Goal: Navigation & Orientation: Find specific page/section

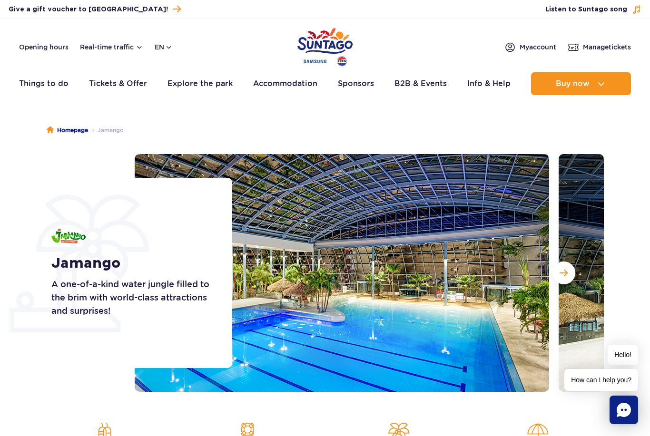
click at [565, 279] on button "Next slide" at bounding box center [563, 273] width 23 height 23
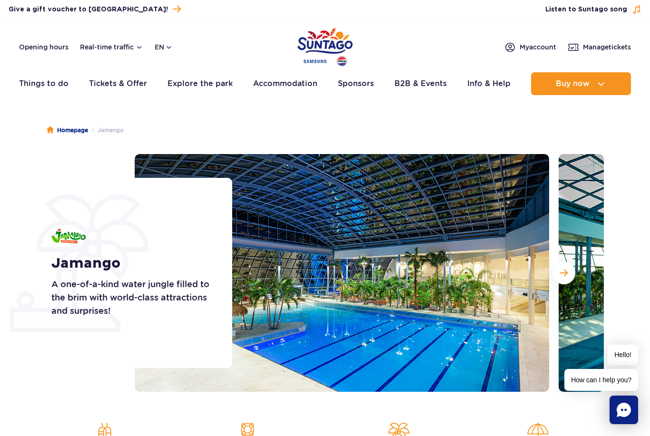
click at [565, 273] on span "Next slide" at bounding box center [563, 273] width 8 height 9
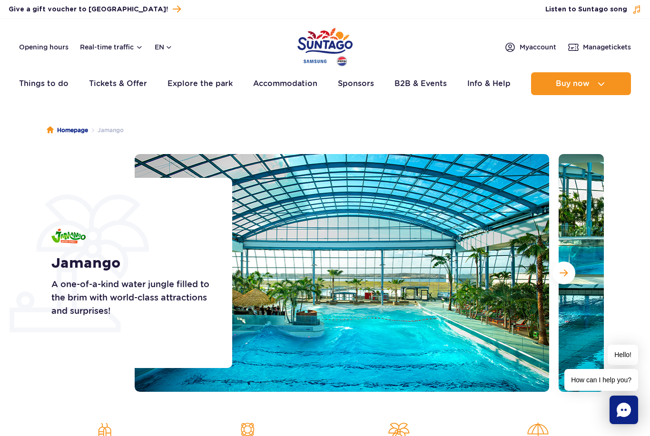
click at [564, 270] on span "Next slide" at bounding box center [563, 273] width 8 height 9
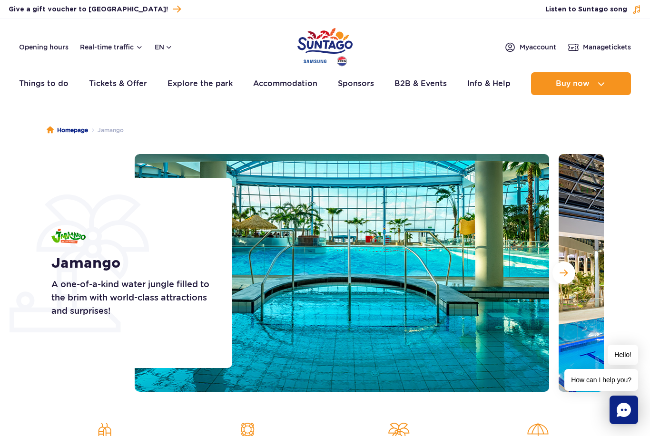
click at [566, 265] on button "Next slide" at bounding box center [563, 273] width 23 height 23
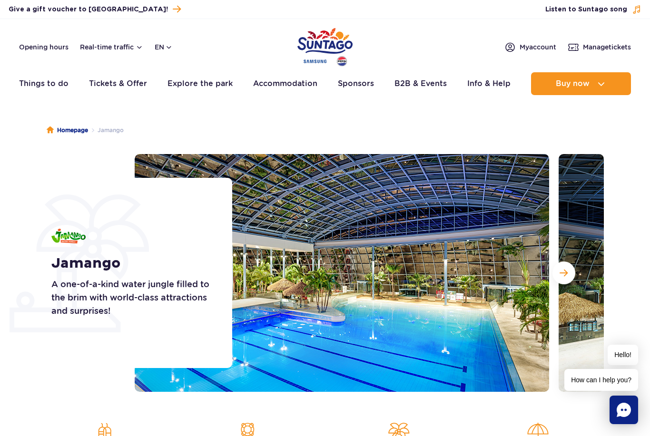
click at [563, 270] on span "Next slide" at bounding box center [563, 273] width 8 height 9
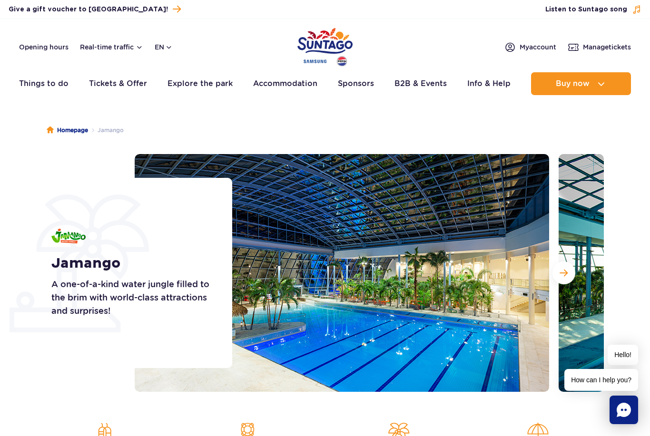
click at [564, 268] on button "Next slide" at bounding box center [563, 273] width 23 height 23
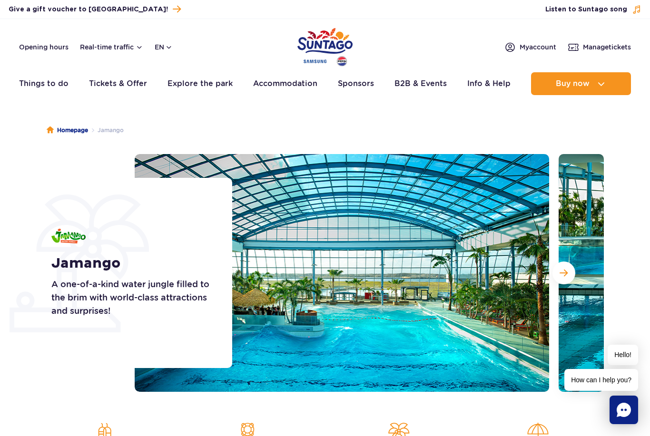
click at [566, 266] on button "Next slide" at bounding box center [563, 273] width 23 height 23
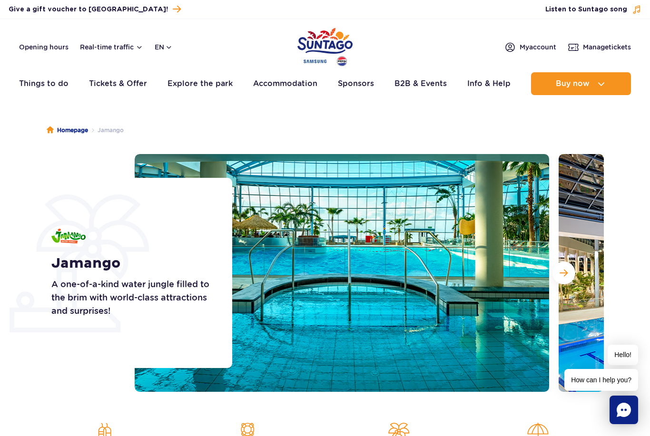
click at [566, 267] on button "Next slide" at bounding box center [563, 273] width 23 height 23
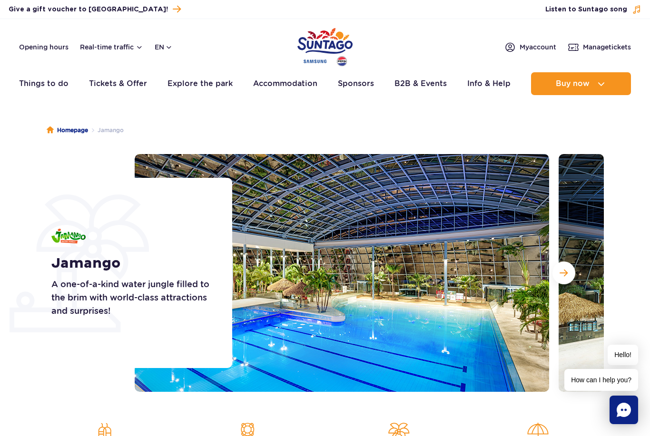
click at [566, 267] on button "Next slide" at bounding box center [563, 273] width 23 height 23
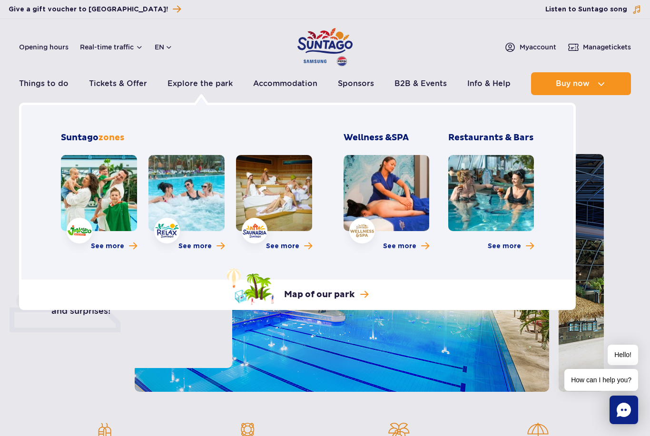
click at [352, 297] on p "Map of our park" at bounding box center [319, 294] width 70 height 11
click at [206, 214] on link at bounding box center [186, 193] width 76 height 76
click at [44, 80] on link "Things to do" at bounding box center [43, 83] width 49 height 23
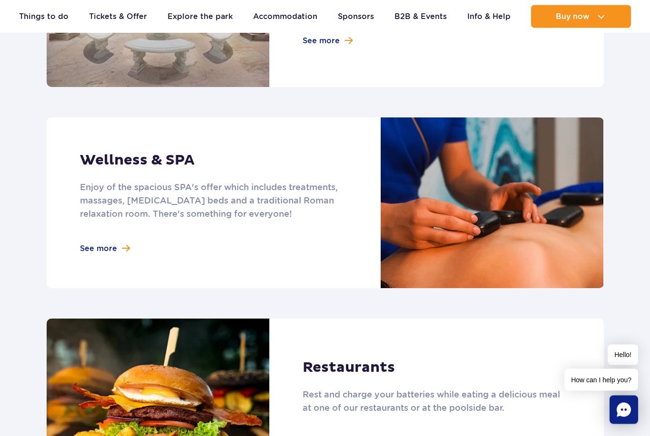
scroll to position [680, 0]
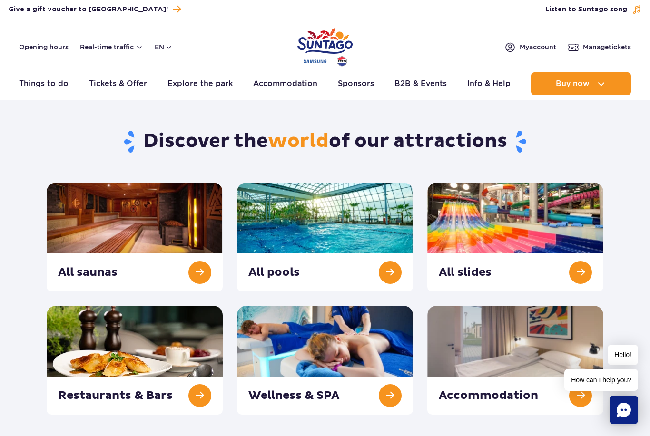
click at [543, 230] on link at bounding box center [515, 237] width 176 height 109
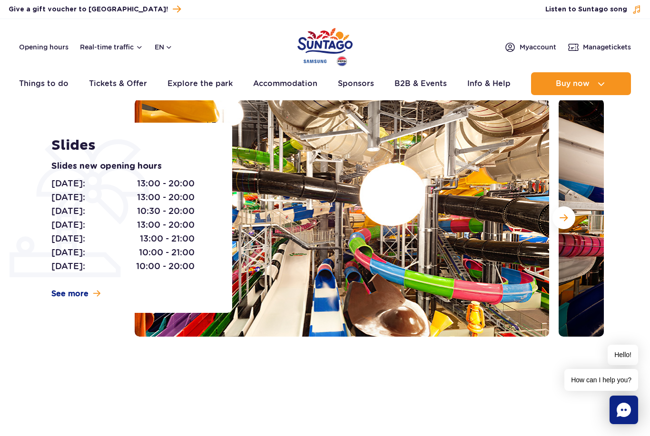
scroll to position [75, 0]
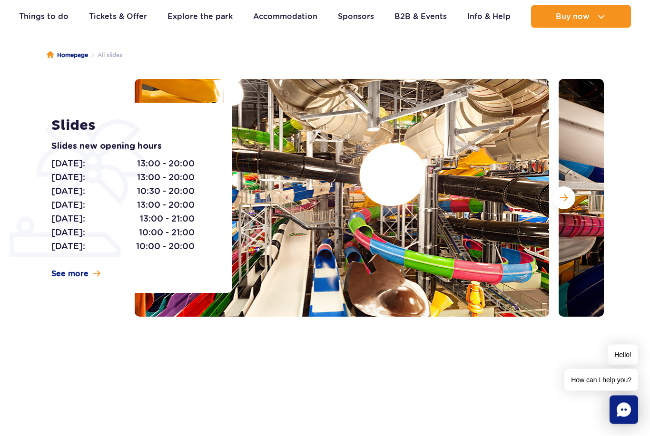
click at [509, 254] on img at bounding box center [342, 198] width 414 height 238
click at [496, 253] on img at bounding box center [342, 198] width 414 height 238
click at [496, 252] on img at bounding box center [342, 198] width 414 height 238
click at [567, 201] on span "Next slide" at bounding box center [563, 198] width 8 height 9
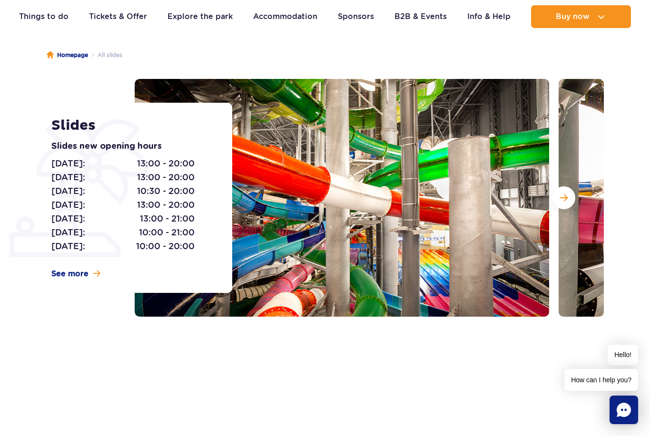
click at [556, 198] on button "Next slide" at bounding box center [563, 197] width 23 height 23
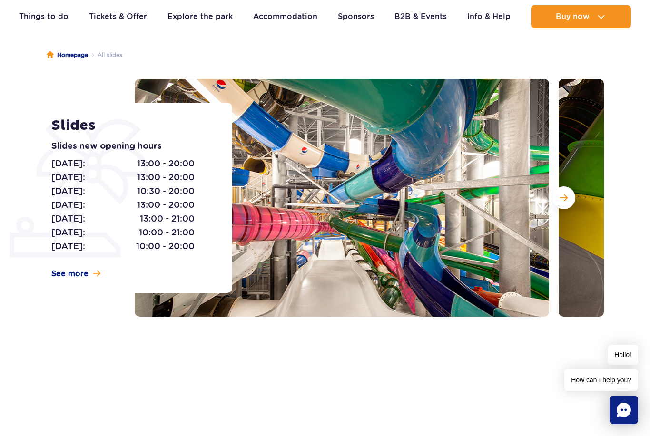
click at [561, 198] on span "Next slide" at bounding box center [563, 198] width 8 height 9
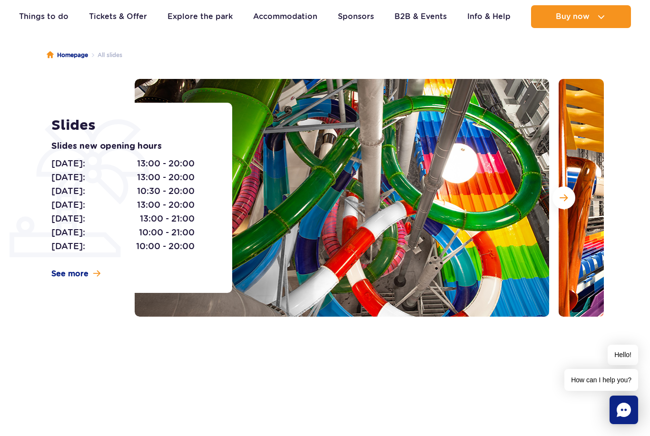
click at [565, 198] on span "Next slide" at bounding box center [563, 198] width 8 height 9
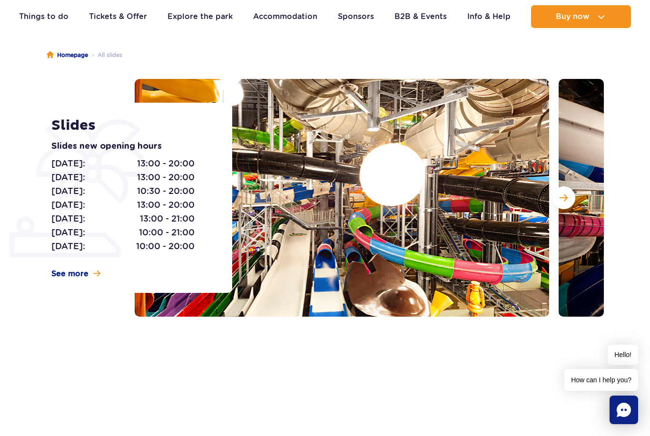
click at [573, 200] on button "Next slide" at bounding box center [563, 197] width 23 height 23
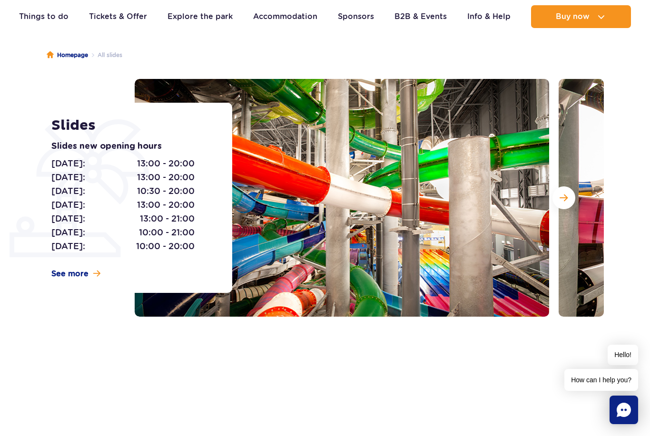
click at [570, 205] on button "Next slide" at bounding box center [563, 197] width 23 height 23
click at [570, 204] on button "Next slide" at bounding box center [563, 197] width 23 height 23
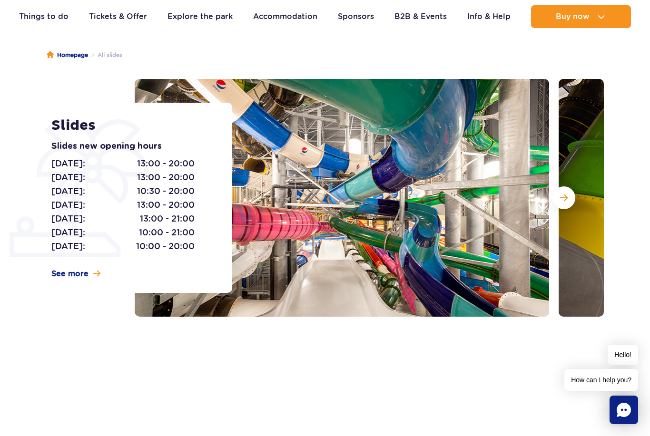
click at [561, 201] on span "Next slide" at bounding box center [563, 198] width 8 height 9
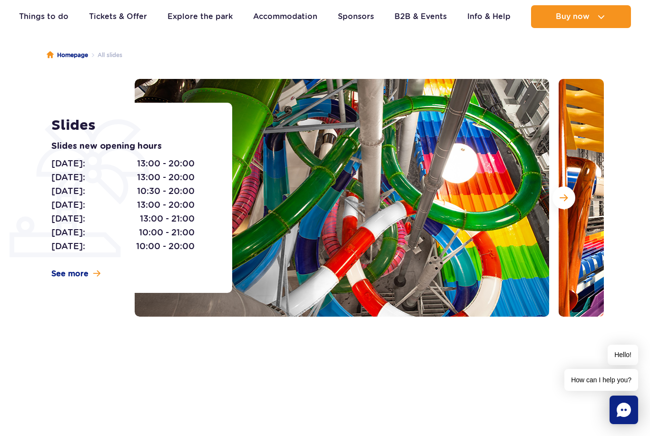
click at [567, 197] on span "Next slide" at bounding box center [563, 198] width 8 height 9
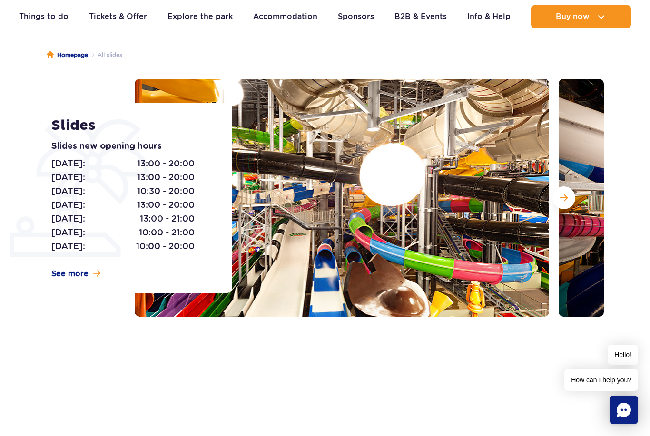
click at [564, 199] on span "Next slide" at bounding box center [563, 198] width 8 height 9
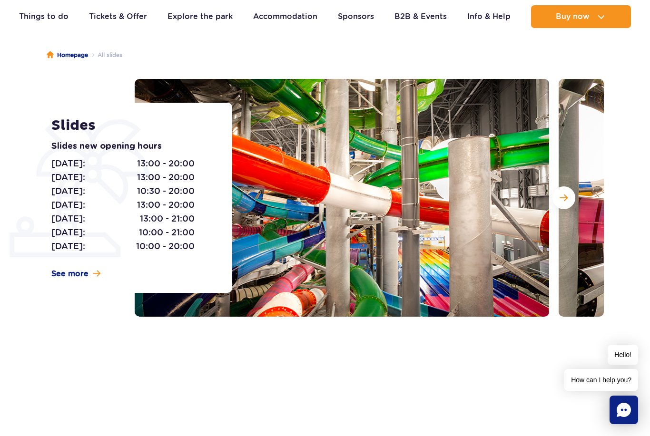
click at [564, 199] on span "Next slide" at bounding box center [563, 198] width 8 height 9
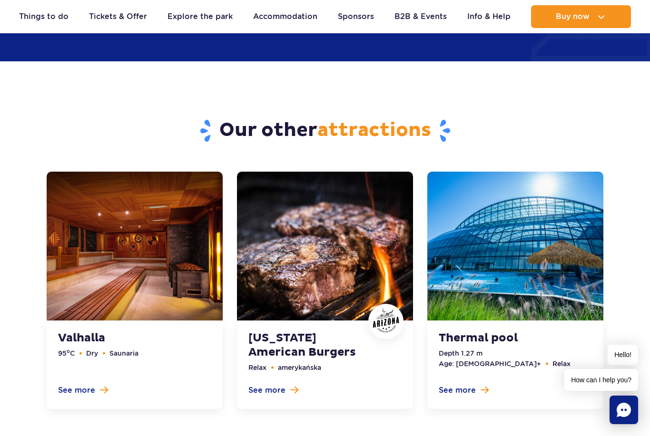
scroll to position [2853, 0]
